Goal: Contribute content

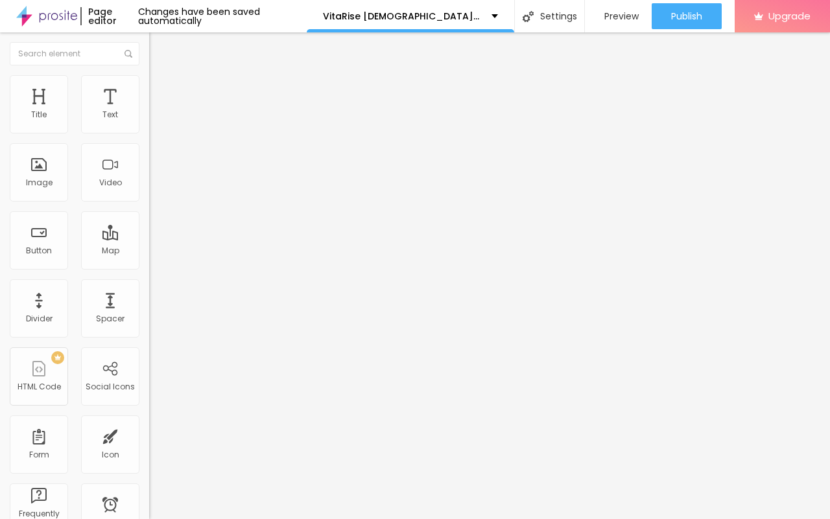
click at [149, 122] on input "entre em contato" at bounding box center [227, 115] width 156 height 13
paste input "👇❗❗𝐒𝐡𝐨𝐩𝐍𝐨𝐰❗❗👇"
type input "👇❗❗𝐒𝐡𝐨𝐩𝐍𝐨𝐰❗❗👇"
click at [149, 267] on input "https://" at bounding box center [227, 260] width 156 height 13
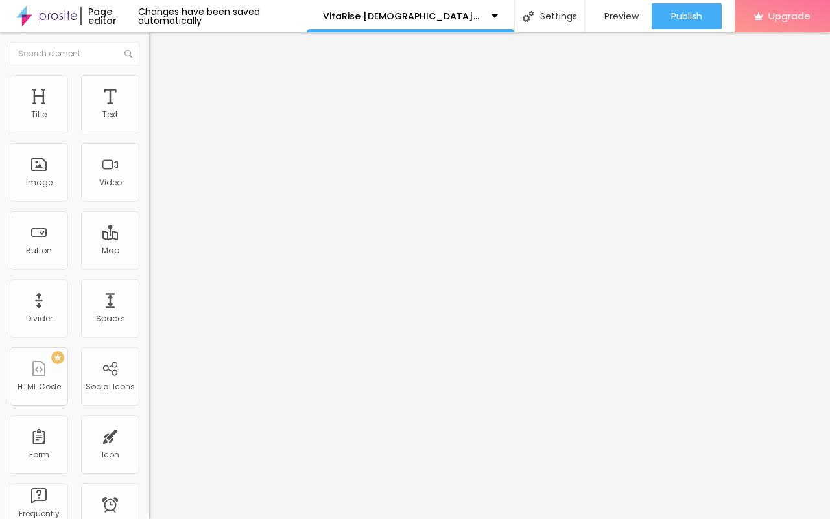
paste input "[DOMAIN_NAME][URL]"
type input "[URL][DOMAIN_NAME]"
click at [149, 112] on span "Change image" at bounding box center [183, 106] width 69 height 11
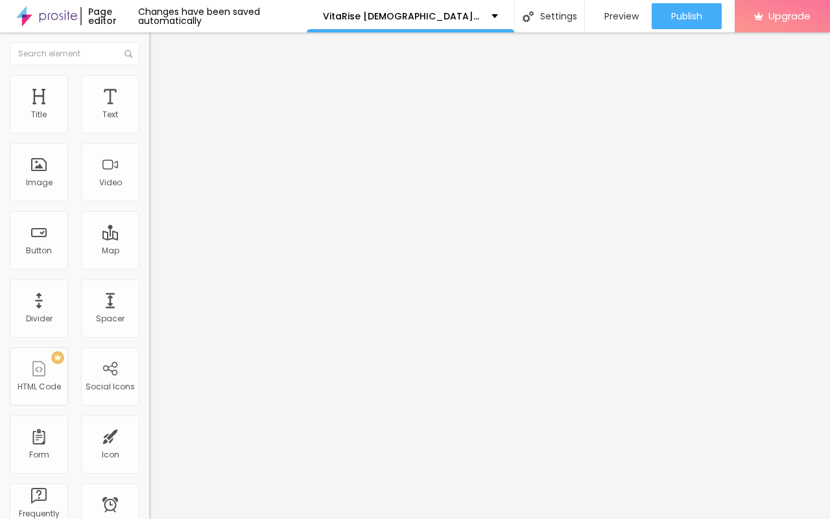
click at [149, 253] on div "URL" at bounding box center [223, 249] width 149 height 8
click at [149, 266] on input "https://" at bounding box center [227, 259] width 156 height 13
paste input "[DOMAIN_NAME][URL]"
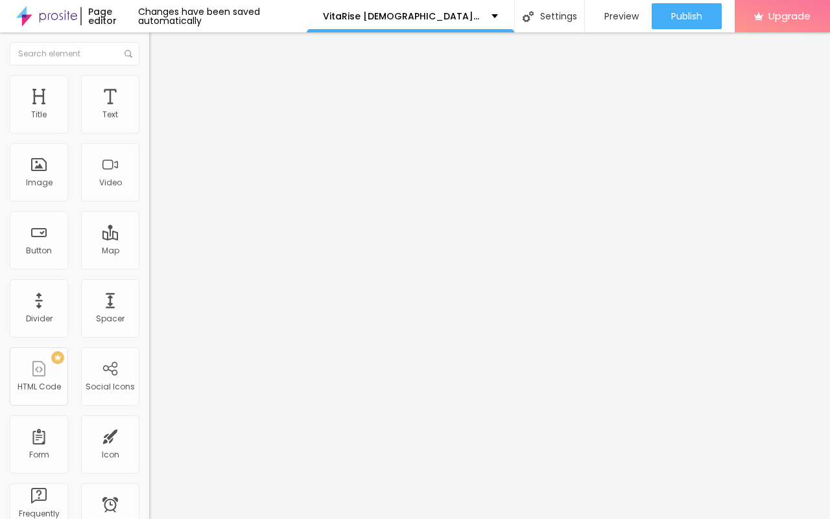
type input "[URL][DOMAIN_NAME]"
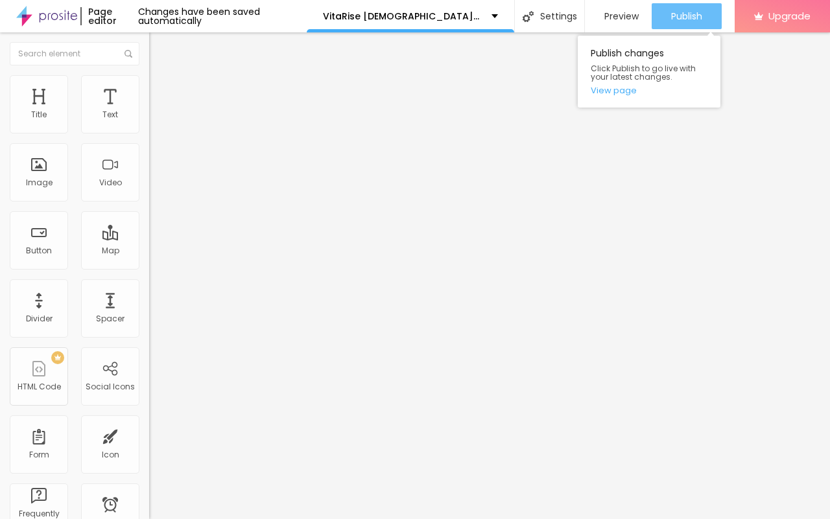
click at [695, 8] on div "Publish" at bounding box center [686, 16] width 31 height 26
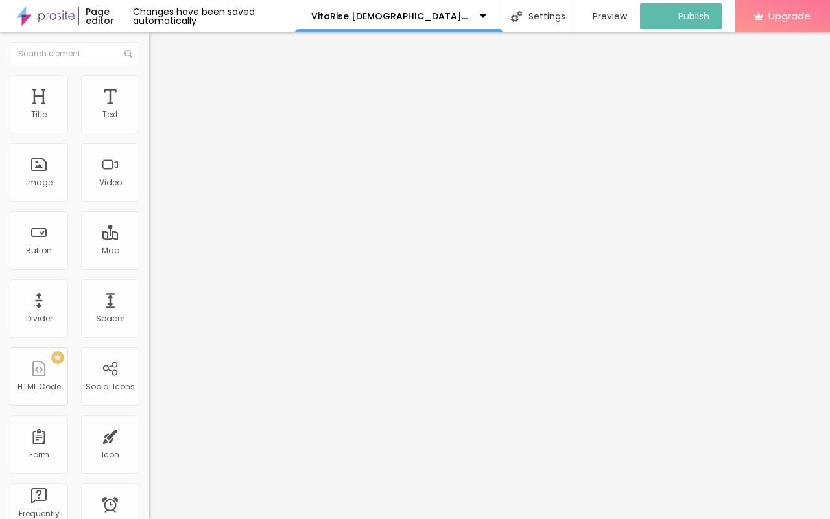
click at [66, 14] on img at bounding box center [45, 16] width 58 height 32
